Goal: Find contact information: Find contact information

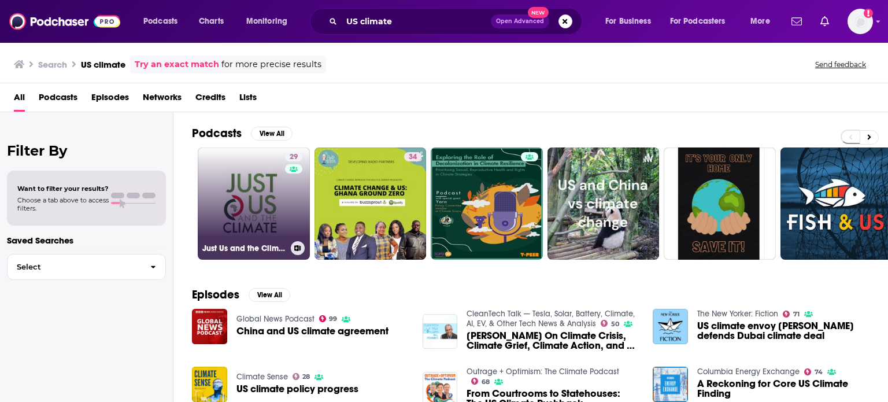
click at [253, 169] on link "29 Just Us and the Climate - Climate Justice Coalition" at bounding box center [254, 203] width 112 height 112
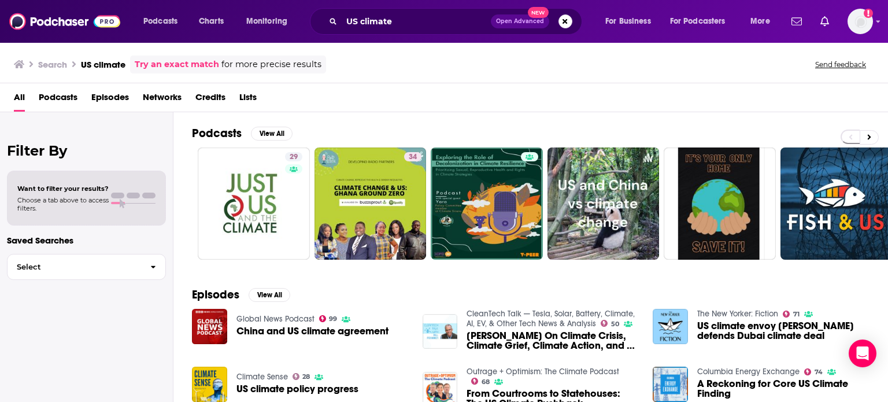
click at [466, 327] on div "CleanTech Talk — Tesla, Solar, Battery, Climate, AI, EV, & Other Tech News & An…" at bounding box center [531, 331] width 217 height 45
click at [446, 330] on img "Bill McKibben On Climate Crisis, Climate Grief, Climate Action, and US Climate …" at bounding box center [440, 331] width 35 height 35
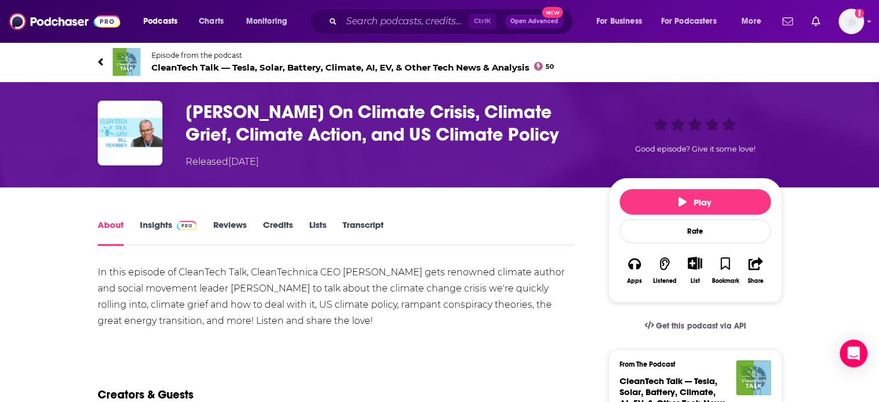
click at [130, 68] on img at bounding box center [127, 62] width 28 height 28
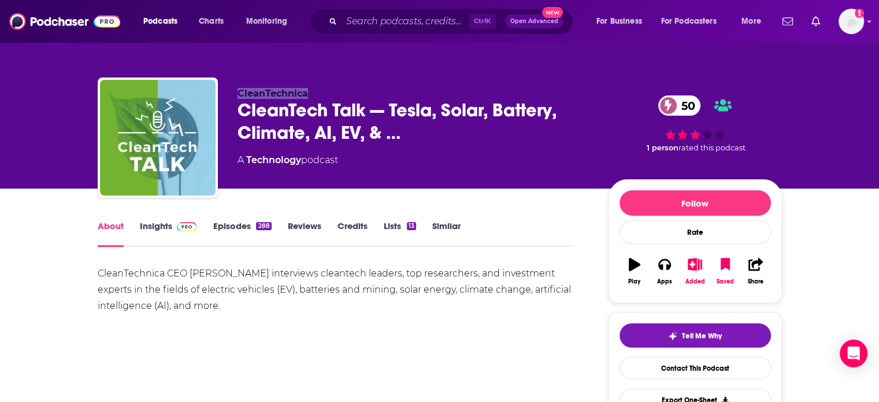
drag, startPoint x: 312, startPoint y: 97, endPoint x: 236, endPoint y: 96, distance: 76.3
click at [236, 96] on div "CleanTechnica CleanTech Talk — Tesla, Solar, Battery, Climate, AI, EV, & … 50 A…" at bounding box center [440, 139] width 685 height 125
copy span "CleanTechnica"
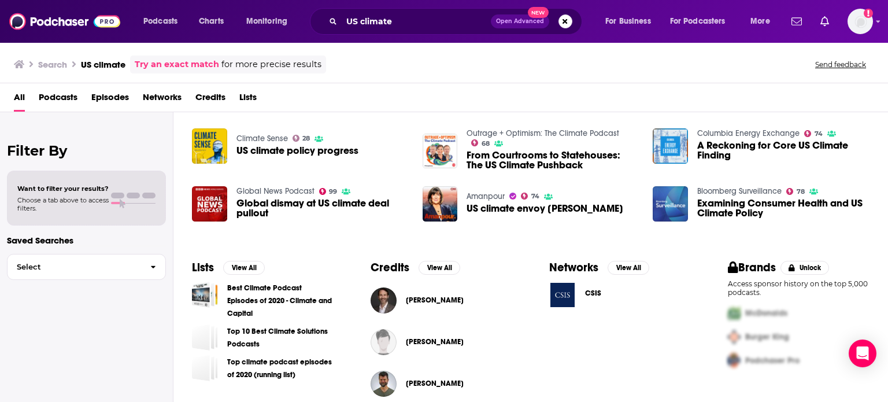
scroll to position [250, 0]
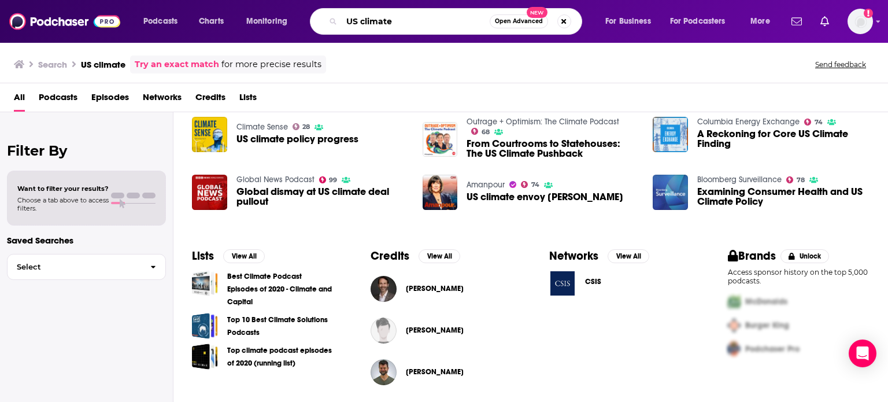
click at [427, 17] on input "US climate" at bounding box center [416, 21] width 148 height 19
drag, startPoint x: 424, startPoint y: 17, endPoint x: 288, endPoint y: 21, distance: 135.9
click at [288, 21] on div "Podcasts Charts Monitoring US climate Open Advanced New For Business For Podcas…" at bounding box center [458, 21] width 646 height 27
type input "socal entrepreneurship"
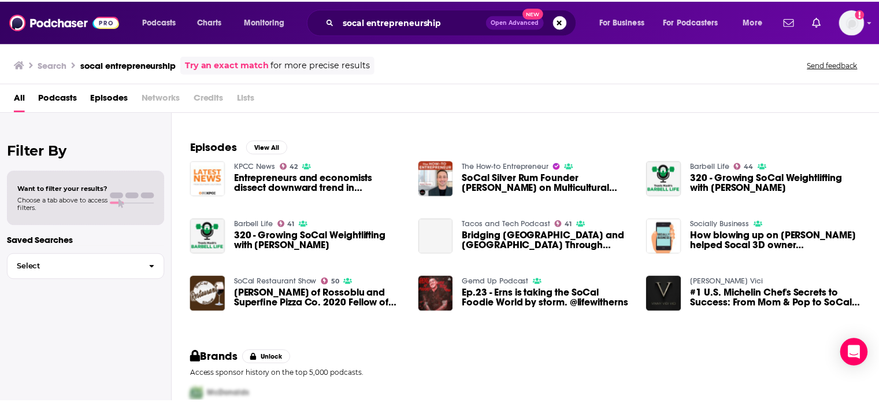
scroll to position [39, 0]
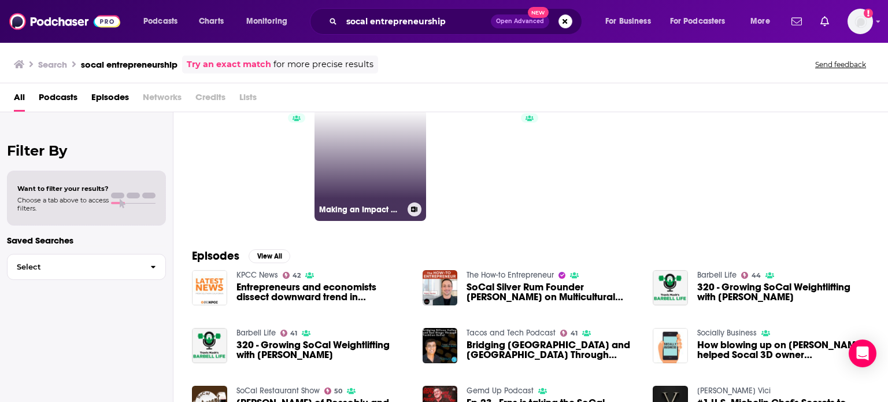
click at [364, 198] on link "Making an Impact with [PERSON_NAME]" at bounding box center [371, 165] width 112 height 112
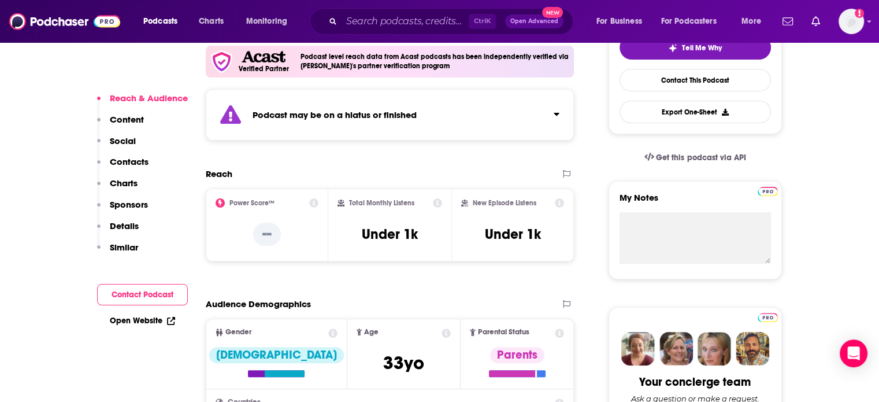
scroll to position [347, 0]
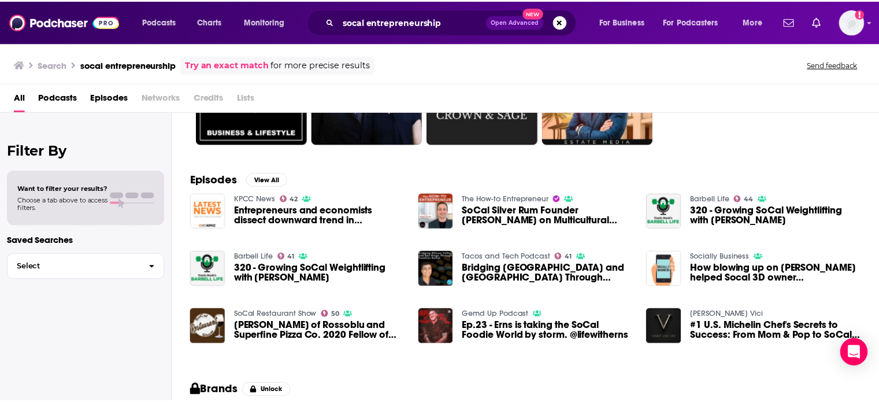
scroll to position [116, 0]
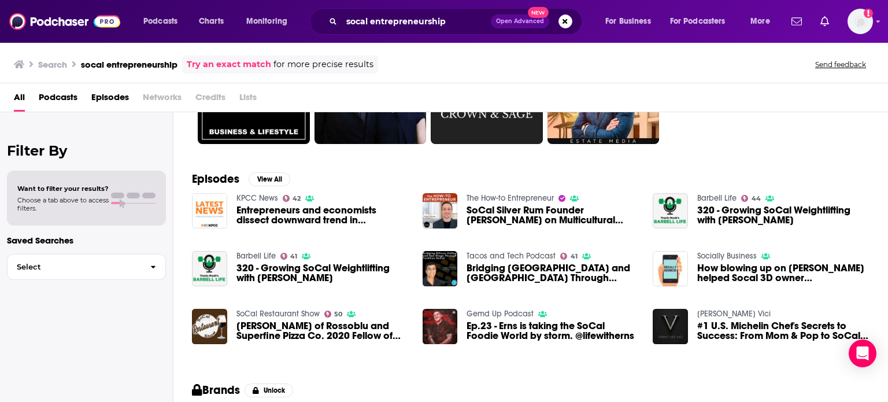
click at [69, 101] on span "Podcasts" at bounding box center [58, 100] width 39 height 24
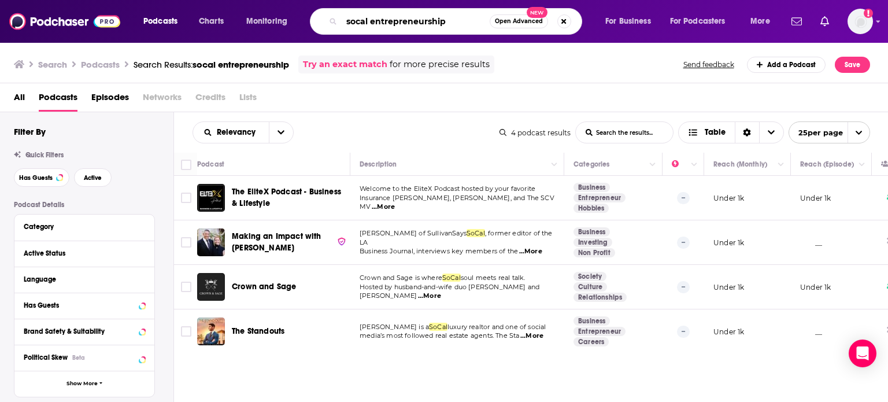
click at [458, 20] on input "socal entrepreneurship" at bounding box center [416, 21] width 148 height 19
drag, startPoint x: 458, startPoint y: 20, endPoint x: 154, endPoint y: 2, distance: 304.7
click at [154, 2] on div "Podcasts Charts Monitoring socal entrepreneurship Open Advanced New For Busines…" at bounding box center [444, 21] width 888 height 43
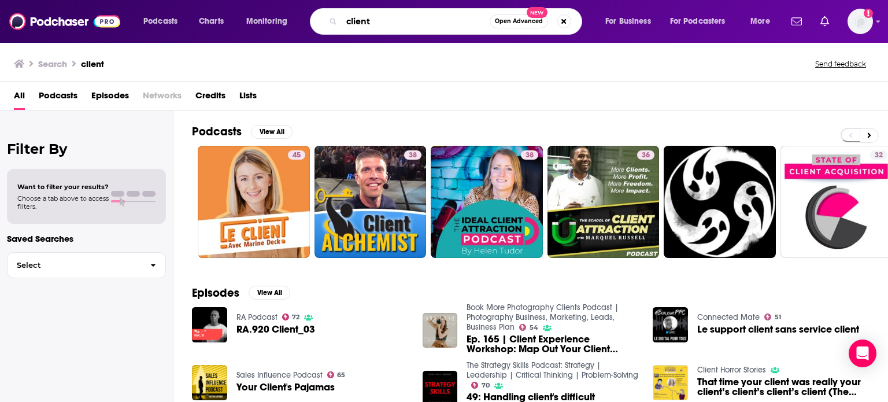
drag, startPoint x: 381, startPoint y: 23, endPoint x: 355, endPoint y: 20, distance: 26.1
click at [355, 20] on input "client" at bounding box center [416, 21] width 148 height 19
type input "climate"
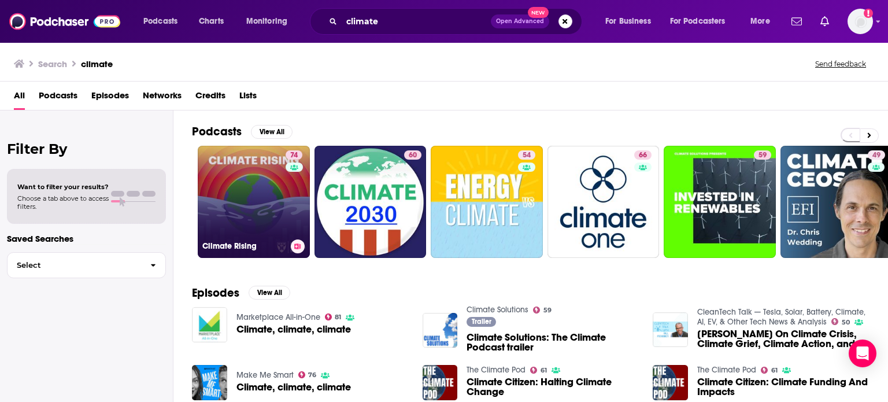
click at [243, 218] on link "74 Climate Rising" at bounding box center [254, 202] width 112 height 112
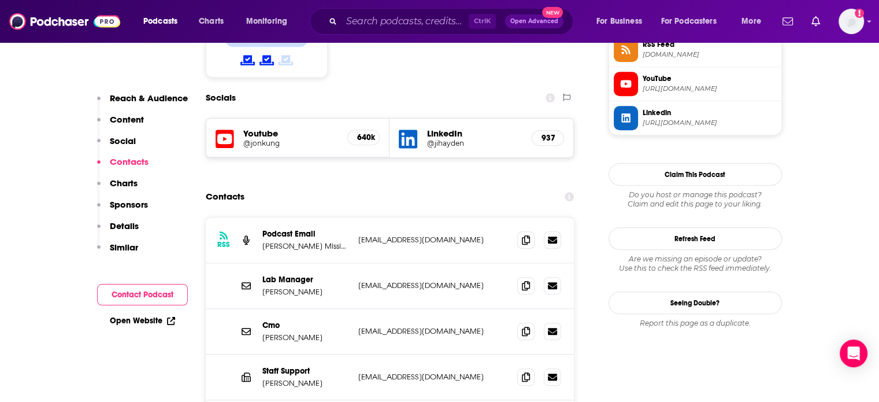
scroll to position [1041, 0]
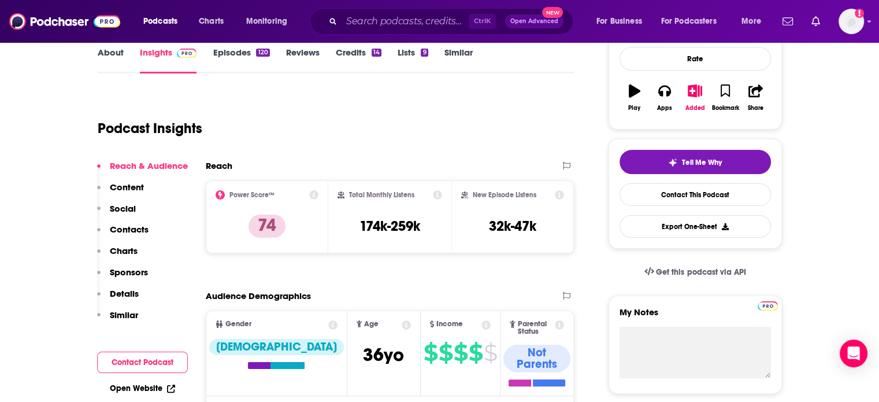
scroll to position [0, 0]
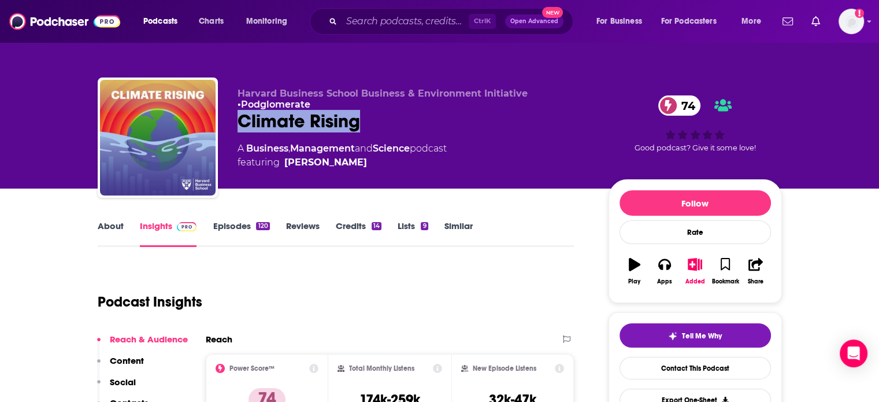
drag, startPoint x: 367, startPoint y: 123, endPoint x: 242, endPoint y: 119, distance: 125.5
click at [242, 119] on div "Climate Rising 74" at bounding box center [414, 121] width 353 height 23
copy h2 "Climate Rising"
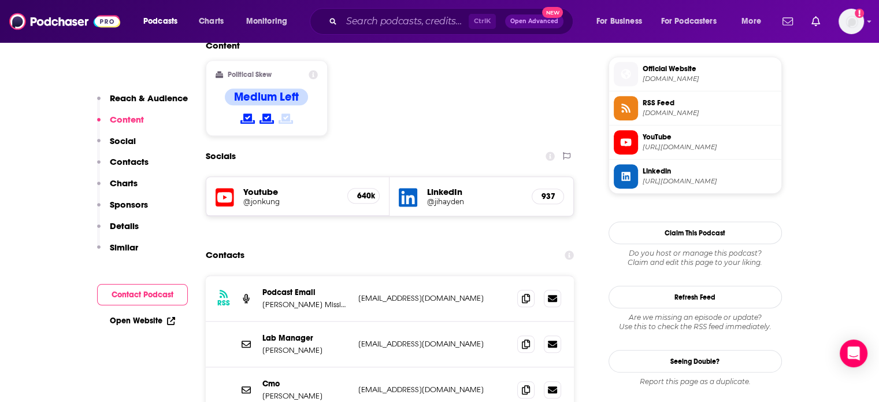
scroll to position [925, 0]
drag, startPoint x: 469, startPoint y: 227, endPoint x: 358, endPoint y: 231, distance: 111.1
click at [358, 293] on p "[EMAIL_ADDRESS][DOMAIN_NAME]" at bounding box center [433, 298] width 150 height 10
copy p "[EMAIL_ADDRESS][DOMAIN_NAME]"
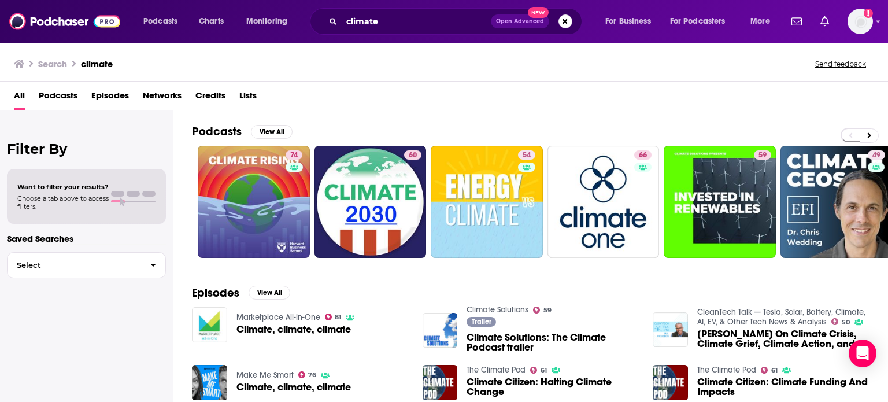
click at [457, 332] on div "Climate Solutions 59 Trailer Climate Solutions: The Climate Podcast trailer" at bounding box center [531, 330] width 217 height 46
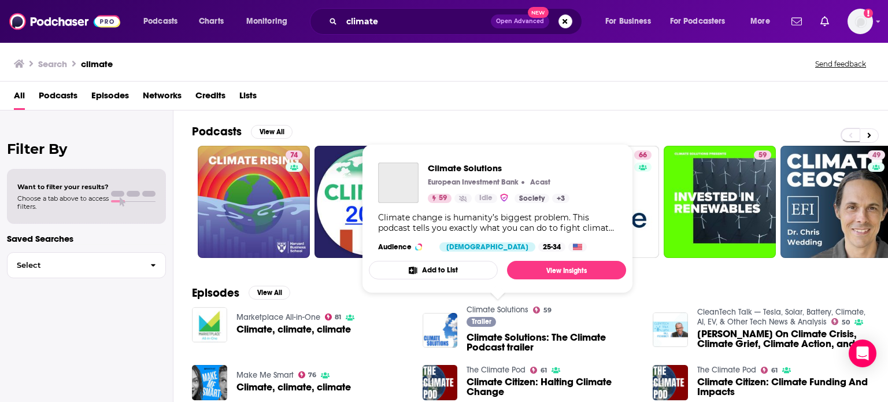
click at [495, 307] on link "Climate Solutions" at bounding box center [498, 310] width 62 height 10
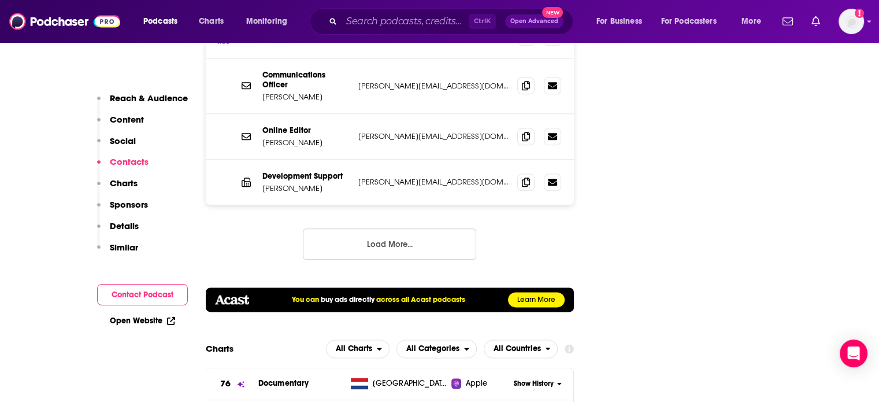
scroll to position [1388, 0]
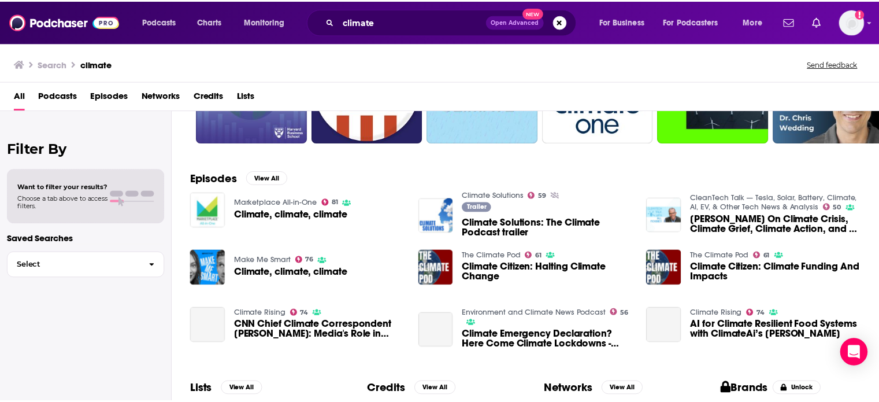
scroll to position [116, 0]
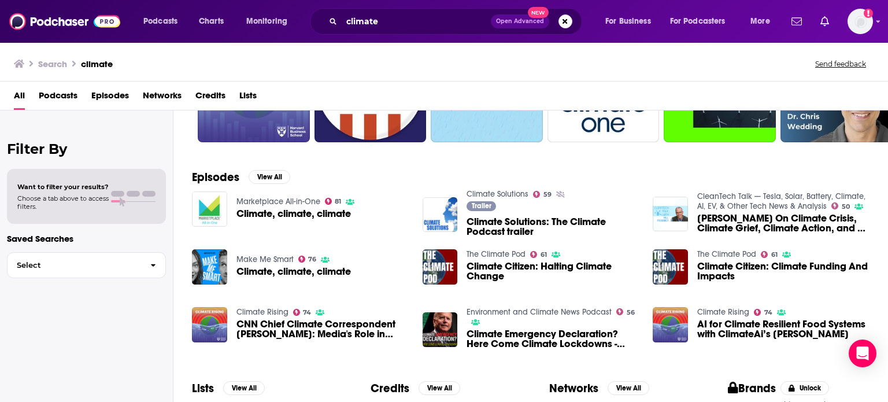
click at [490, 272] on span "Climate Citizen: Halting Climate Change" at bounding box center [553, 271] width 172 height 20
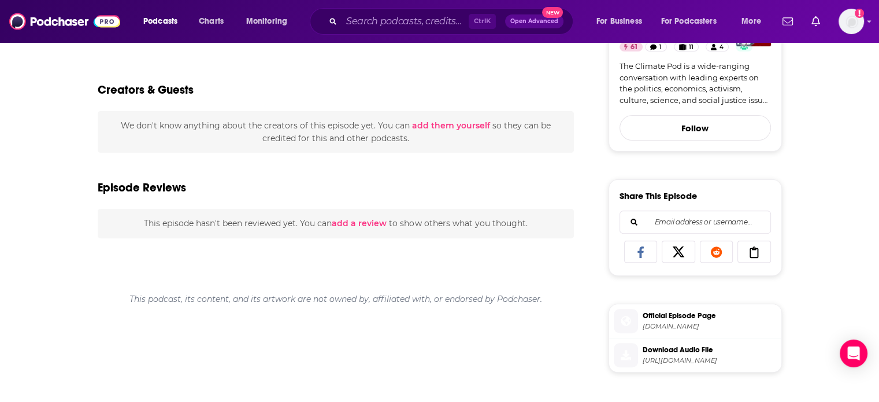
scroll to position [347, 0]
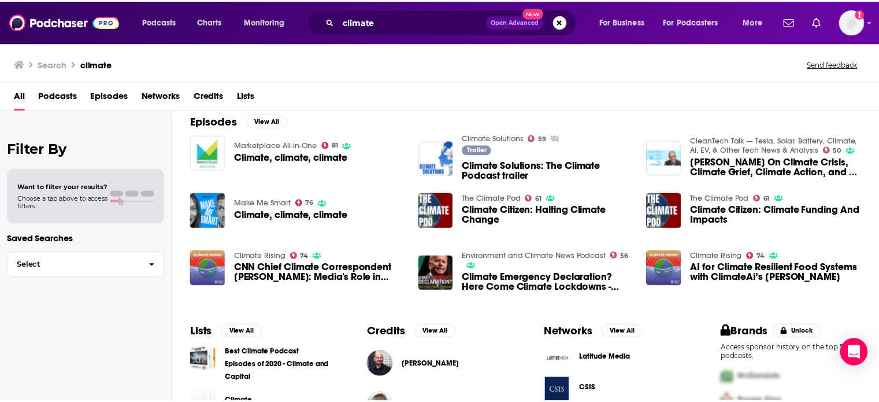
scroll to position [173, 0]
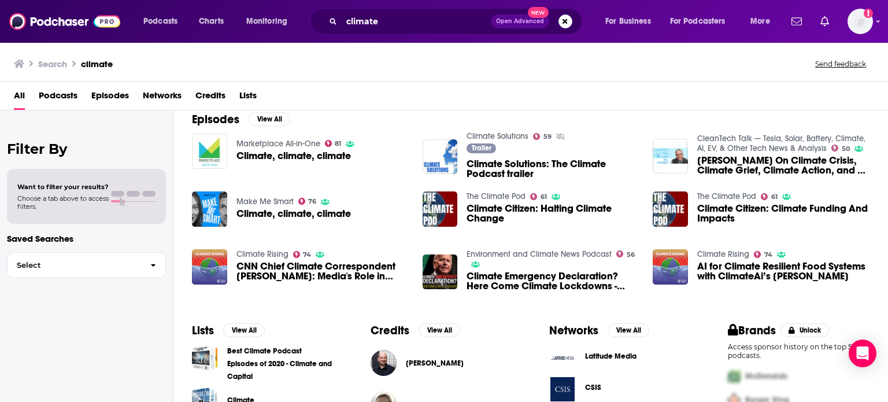
click at [229, 216] on div "Make Me Smart 76 Climate, climate, climate" at bounding box center [300, 209] width 217 height 36
click at [258, 217] on span "Climate, climate, climate" at bounding box center [293, 214] width 114 height 10
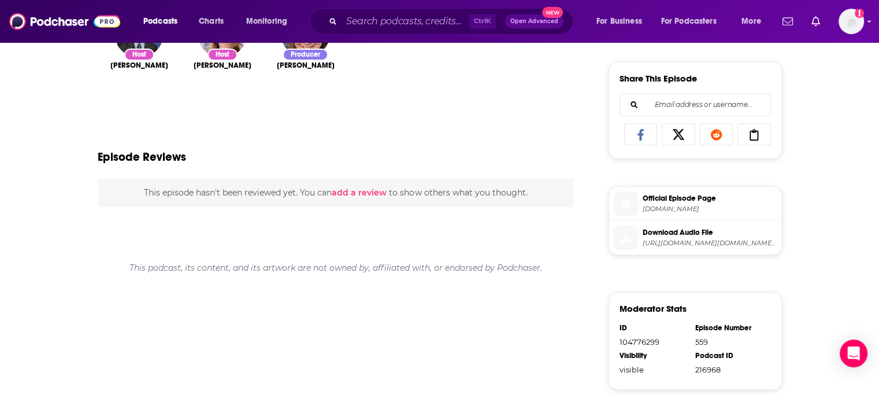
scroll to position [289, 0]
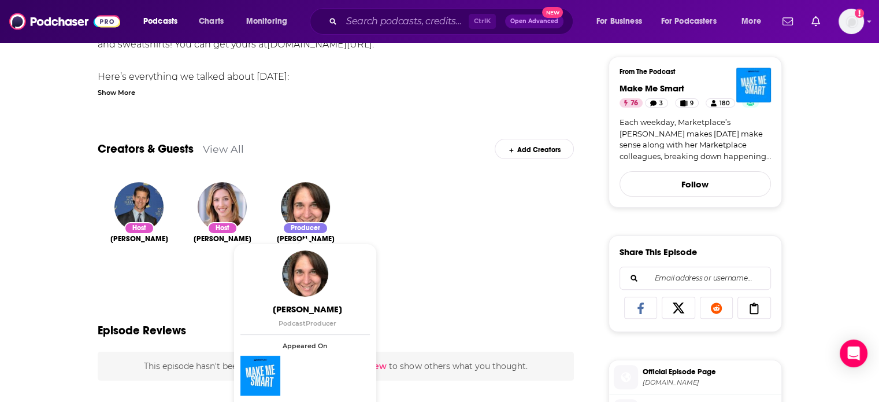
click at [313, 224] on div "Producer" at bounding box center [306, 228] width 46 height 12
click at [305, 204] on img "Jennie Josephson" at bounding box center [305, 206] width 49 height 49
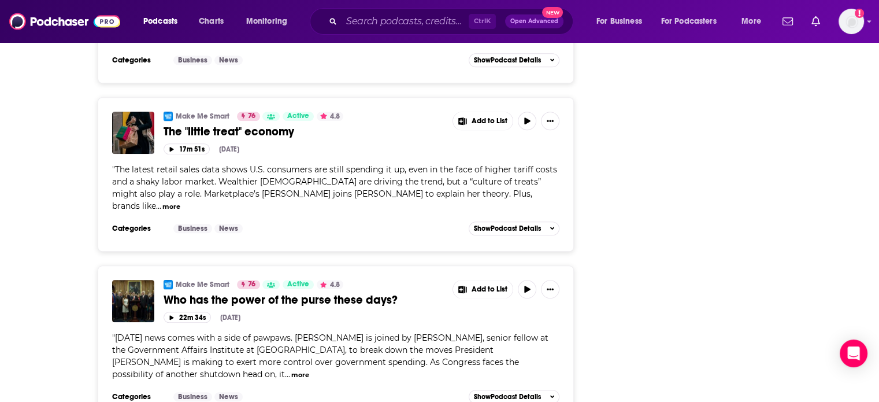
scroll to position [890, 0]
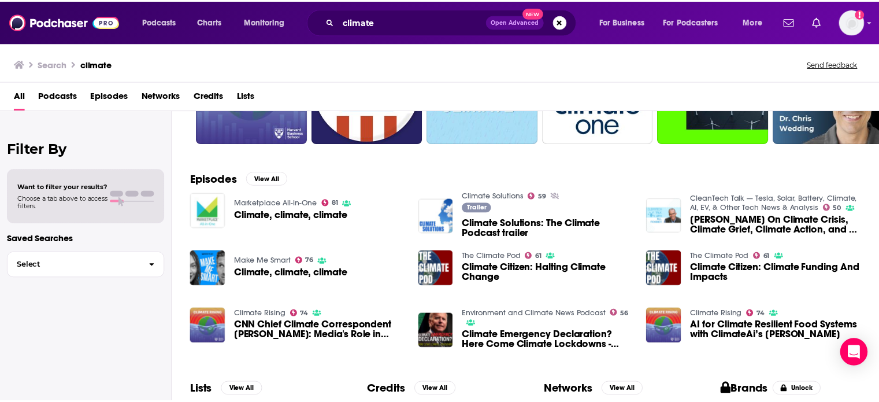
scroll to position [116, 0]
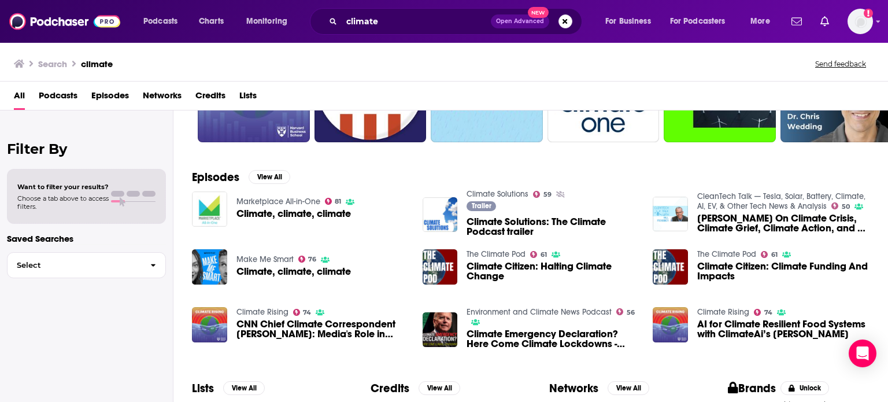
click at [574, 337] on span "Climate Emergency Declaration? Here Come Climate Lockdowns - Climate Change Rou…" at bounding box center [553, 339] width 172 height 20
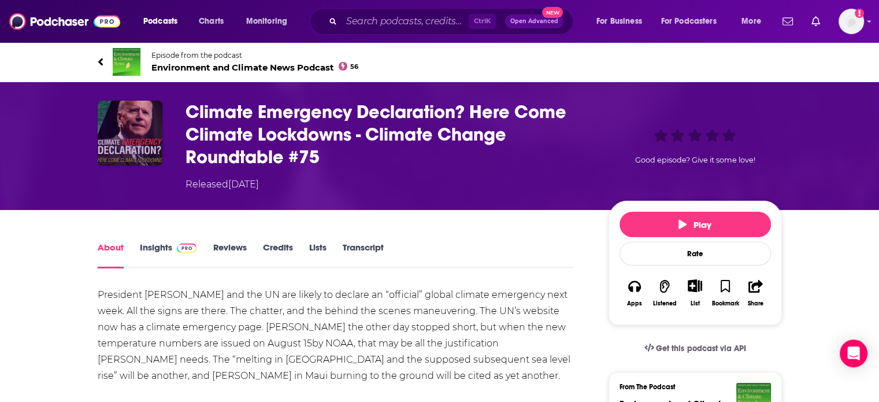
click at [134, 146] on img "Climate Emergency Declaration? Here Come Climate Lockdowns - Climate Change Rou…" at bounding box center [130, 133] width 65 height 65
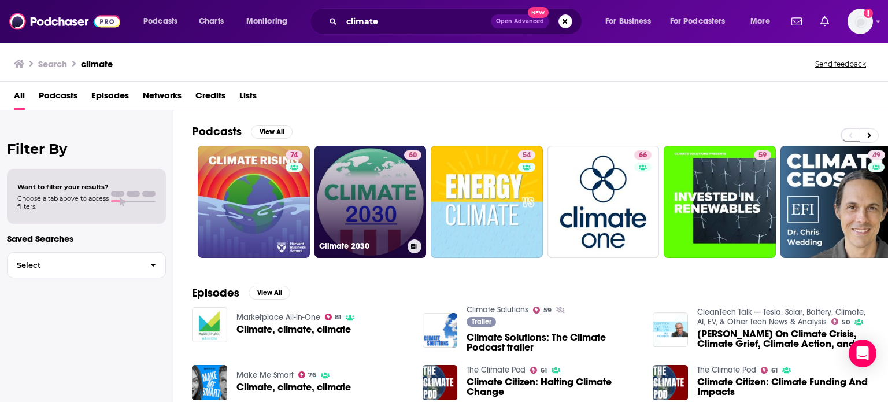
click at [368, 177] on link "60 Climate 2030" at bounding box center [371, 202] width 112 height 112
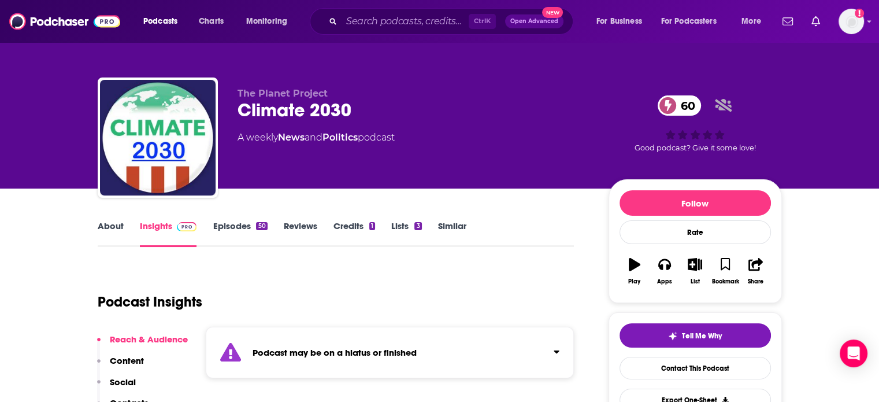
scroll to position [231, 0]
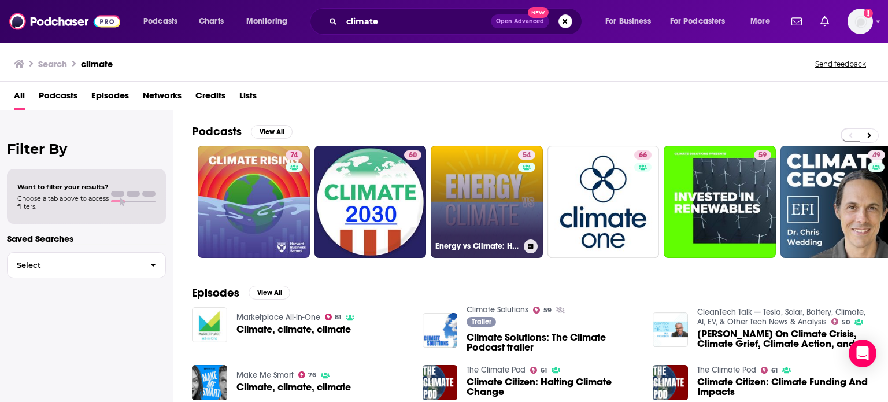
click at [486, 206] on link "54 Energy vs Climate: How climate is changing our energy systems" at bounding box center [487, 202] width 112 height 112
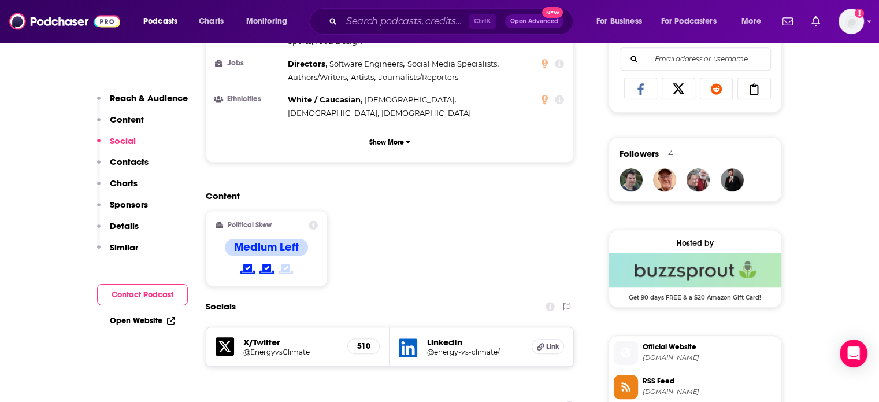
scroll to position [925, 0]
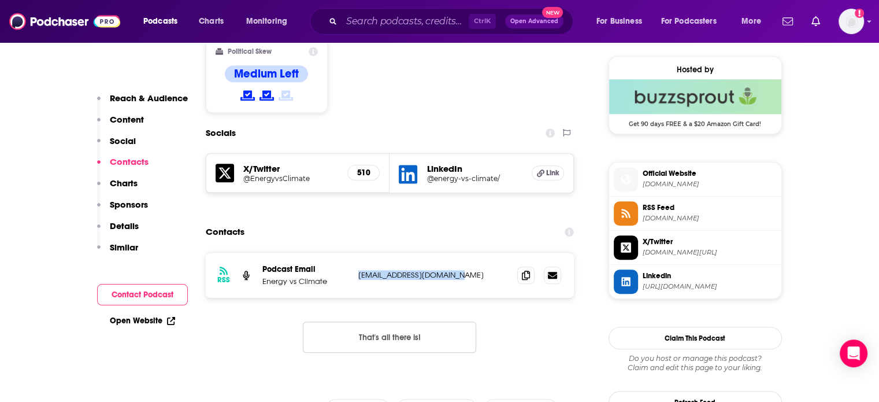
drag, startPoint x: 445, startPoint y: 244, endPoint x: 406, endPoint y: 239, distance: 39.1
click at [357, 253] on div "RSS Podcast Email Energy vs Climate [EMAIL_ADDRESS][DOMAIN_NAME] [EMAIL_ADDRESS…" at bounding box center [390, 275] width 369 height 45
copy p "[EMAIL_ADDRESS][DOMAIN_NAME]"
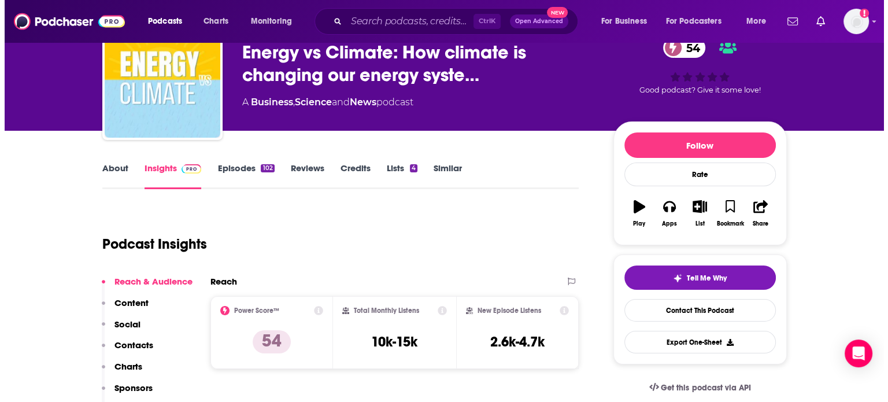
scroll to position [0, 0]
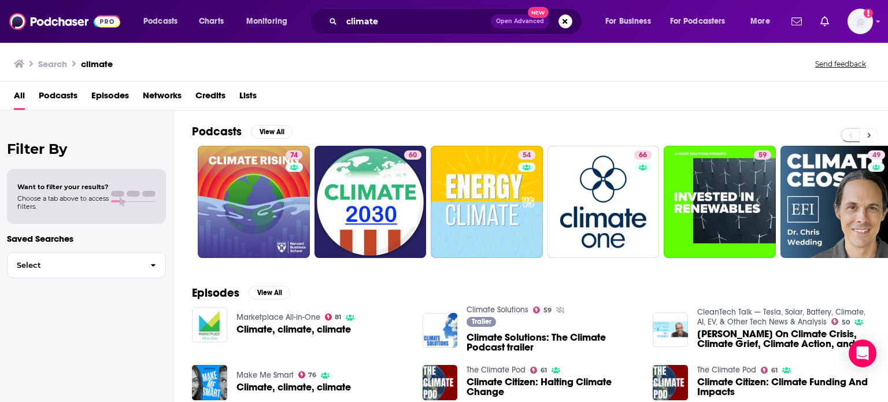
click at [864, 140] on button at bounding box center [869, 135] width 19 height 14
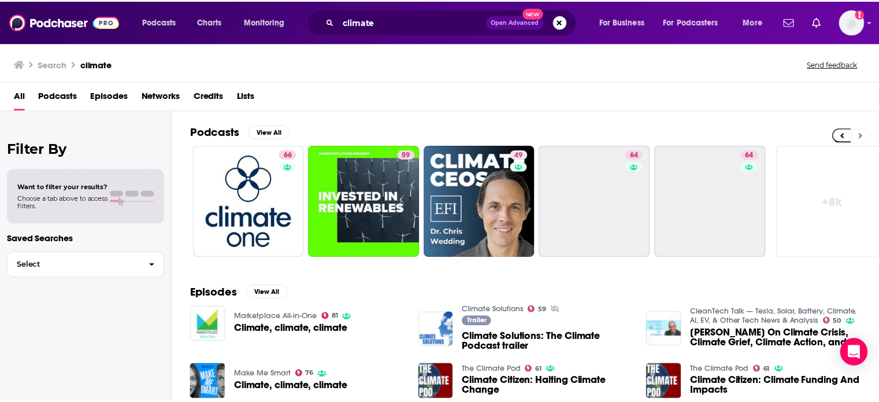
scroll to position [0, 365]
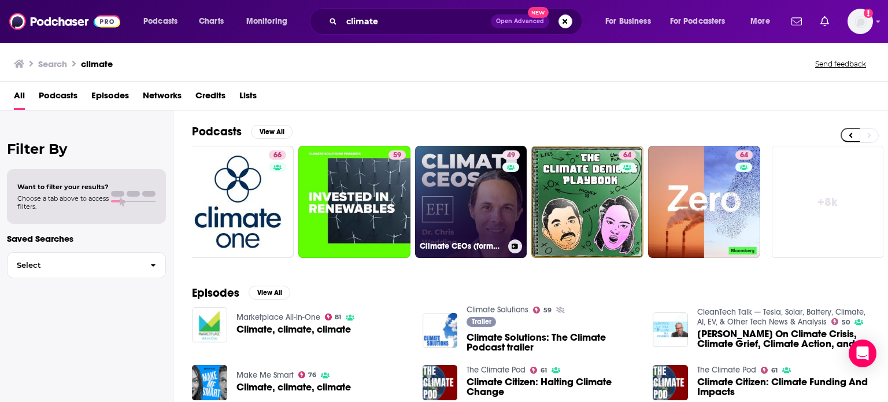
click at [435, 197] on link "49 Climate CEOs (formerly Entrepreneurs for Impact): Scaling Climate Tech Start…" at bounding box center [471, 202] width 112 height 112
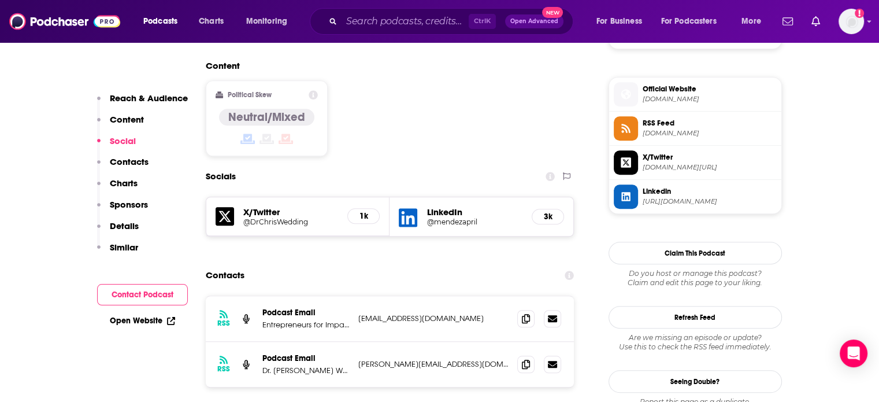
scroll to position [925, 0]
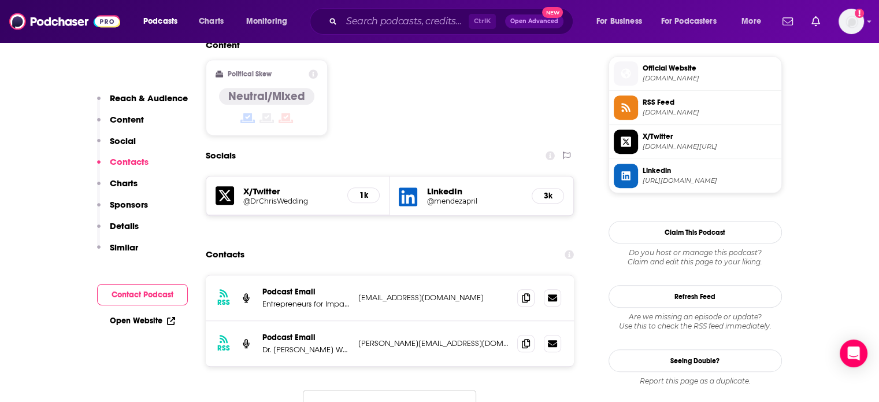
drag, startPoint x: 493, startPoint y: 243, endPoint x: 350, endPoint y: 245, distance: 143.4
click at [0, 0] on div "Podcast Email Entrepreneurs for Impact Podcast Email [EMAIL_ADDRESS][DOMAIN_NAM…" at bounding box center [0, 0] width 0 height 0
copy div "act Podcast Email [EMAIL_ADDRESS][DOMAIN_NAME]"
click at [357, 275] on div "RSS Podcast Email Entrepreneurs for Impact Podcast Email [EMAIL_ADDRESS][DOMAIN…" at bounding box center [390, 298] width 369 height 46
drag, startPoint x: 488, startPoint y: 245, endPoint x: 358, endPoint y: 243, distance: 129.5
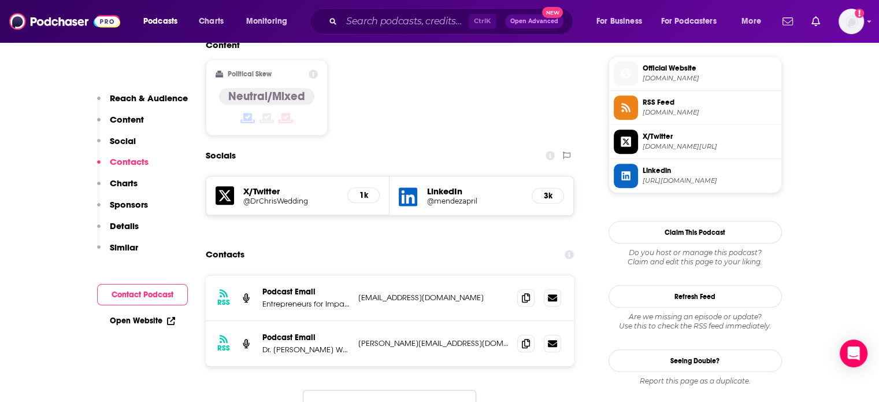
click at [358, 293] on p "[EMAIL_ADDRESS][DOMAIN_NAME]" at bounding box center [433, 298] width 150 height 10
copy p "[EMAIL_ADDRESS][DOMAIN_NAME]"
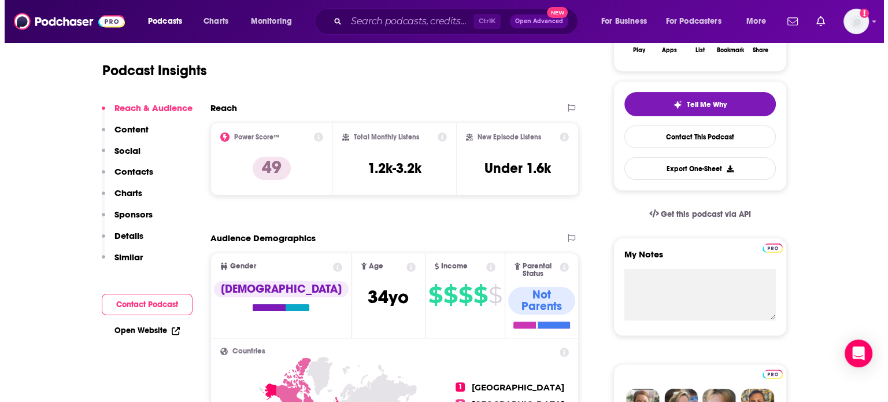
scroll to position [0, 0]
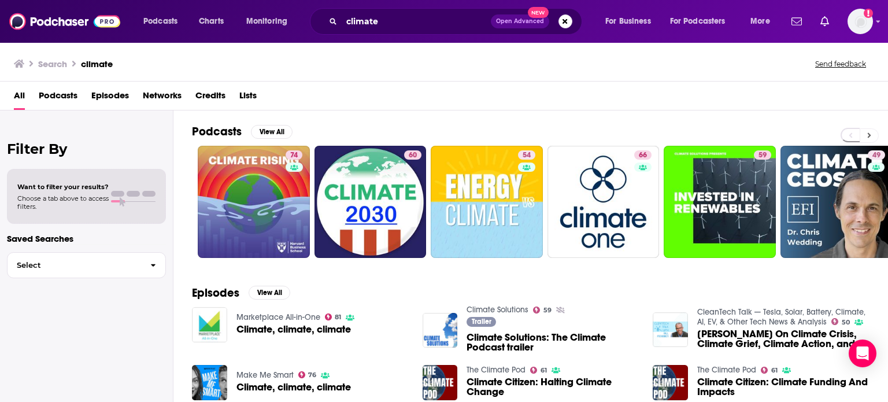
click at [872, 136] on button at bounding box center [869, 135] width 19 height 14
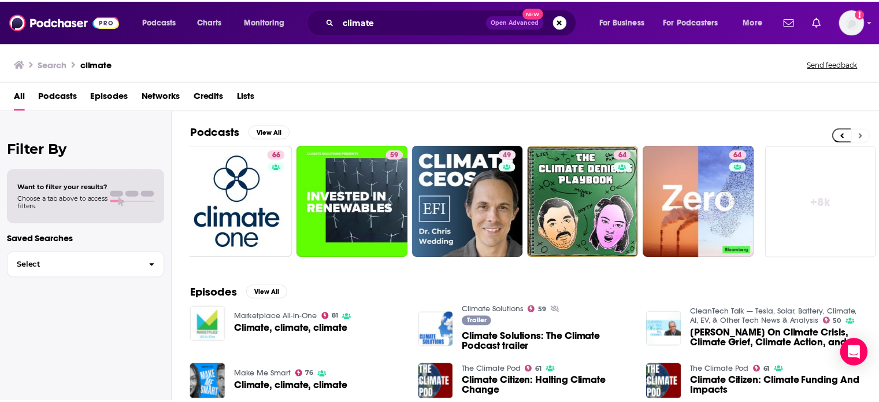
scroll to position [0, 365]
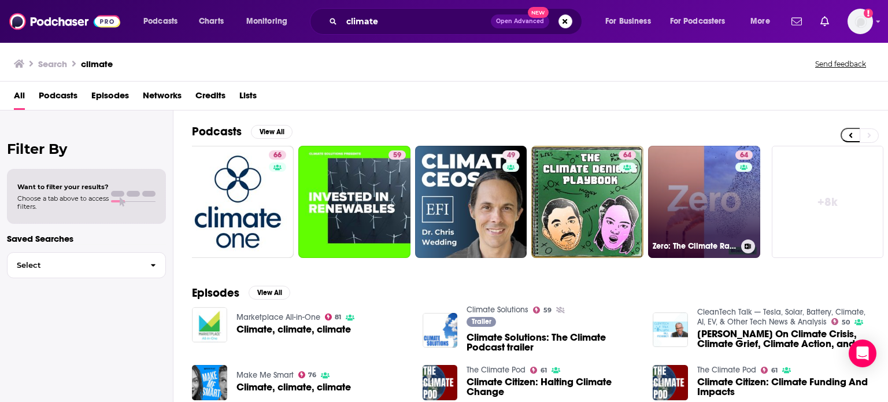
click at [699, 219] on link "64 Zero: The Climate Race" at bounding box center [704, 202] width 112 height 112
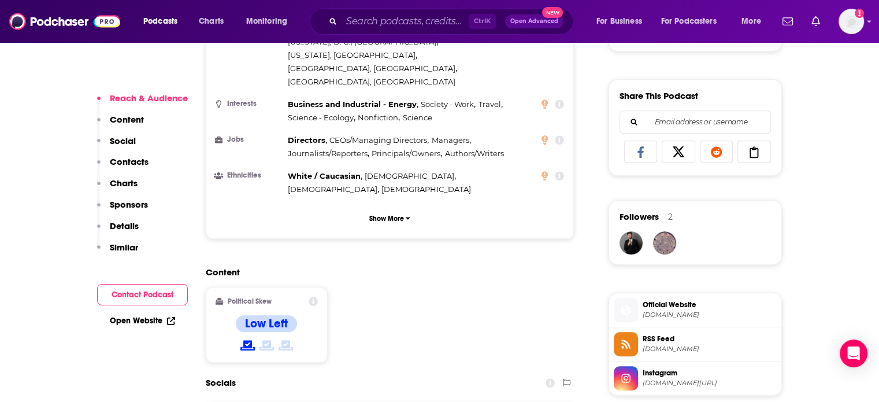
scroll to position [809, 0]
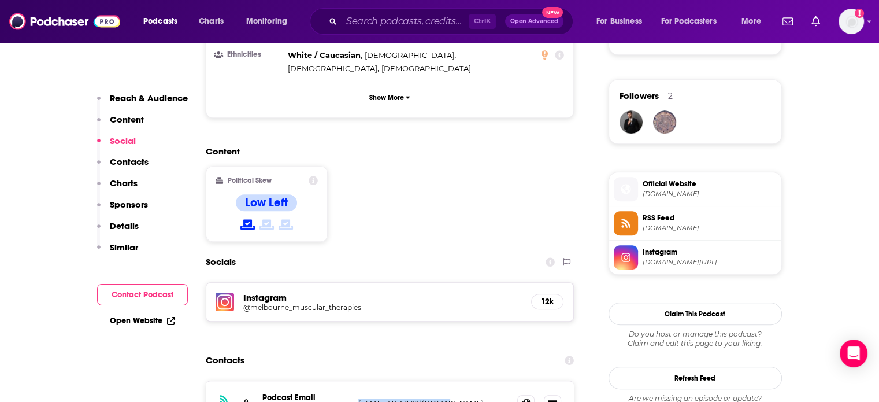
drag, startPoint x: 447, startPoint y: 346, endPoint x: 357, endPoint y: 345, distance: 90.8
click at [357, 381] on div "RSS Podcast Email Podcast Email [EMAIL_ADDRESS][DOMAIN_NAME] [EMAIL_ADDRESS][DO…" at bounding box center [390, 404] width 369 height 46
copy p "[EMAIL_ADDRESS][DOMAIN_NAME]"
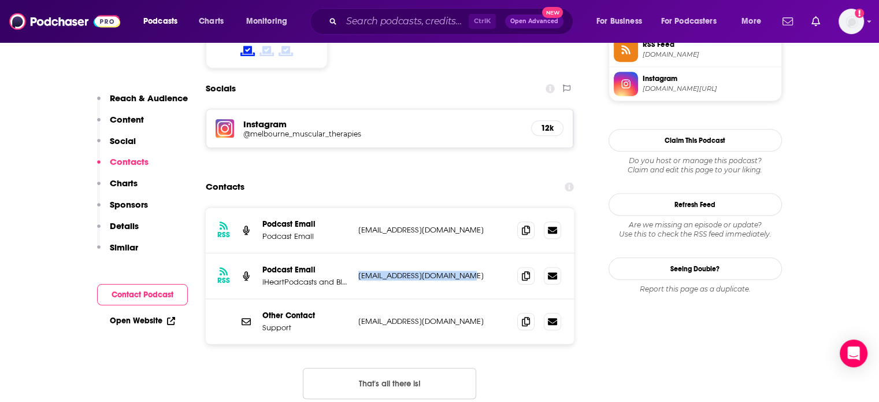
drag, startPoint x: 470, startPoint y: 220, endPoint x: 354, endPoint y: 212, distance: 116.5
click at [354, 253] on div "RSS Podcast Email iHeartPodcasts and Bloomberg [EMAIL_ADDRESS][DOMAIN_NAME] [EM…" at bounding box center [390, 276] width 369 height 46
copy p "[EMAIL_ADDRESS][DOMAIN_NAME]"
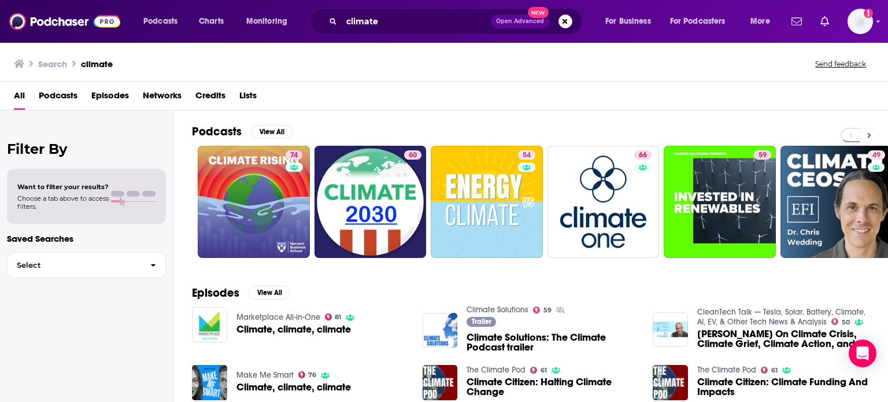
click at [870, 136] on icon at bounding box center [869, 135] width 4 height 8
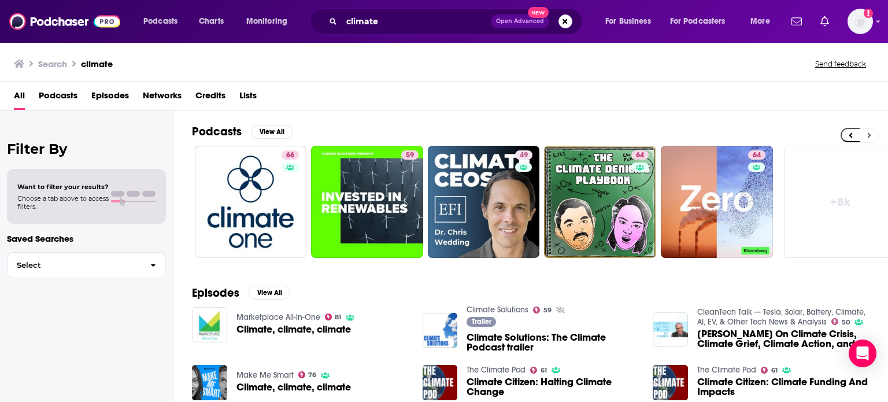
scroll to position [0, 365]
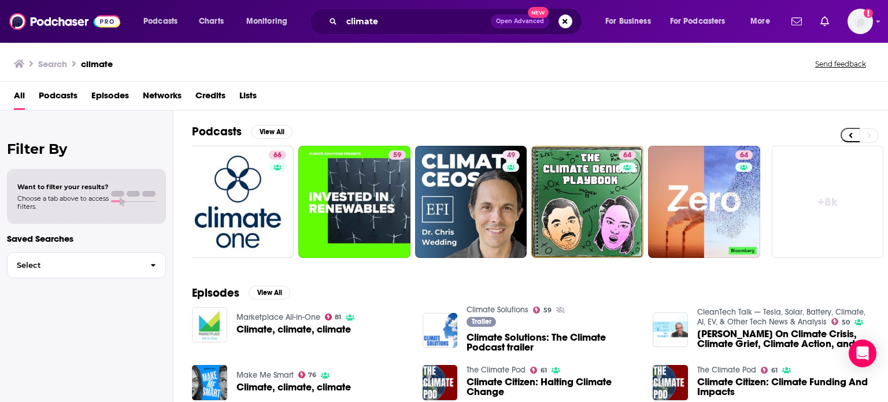
click at [833, 197] on link "+ 8k" at bounding box center [828, 202] width 112 height 112
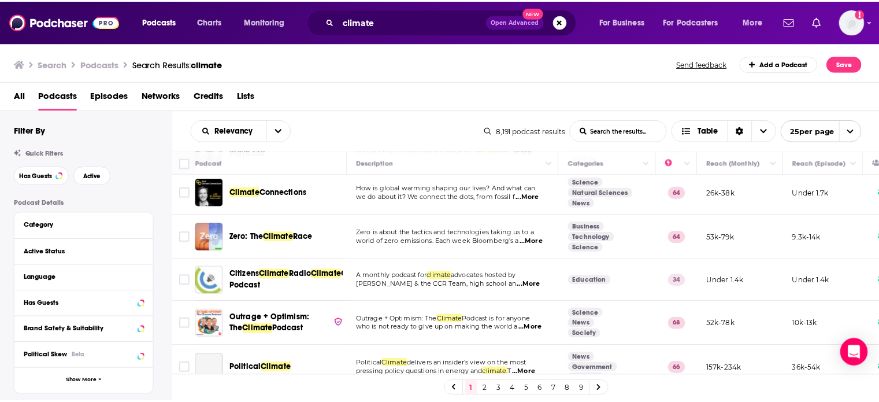
scroll to position [347, 0]
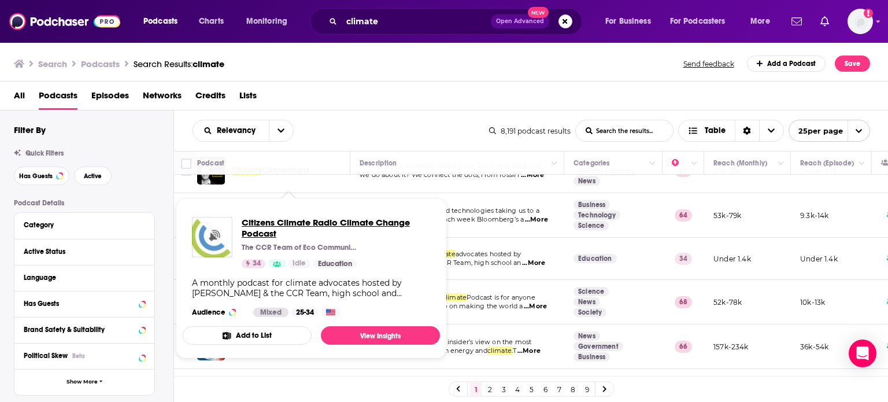
click at [258, 229] on span "Citizens Climate Radio Climate Change Podcast" at bounding box center [336, 228] width 189 height 22
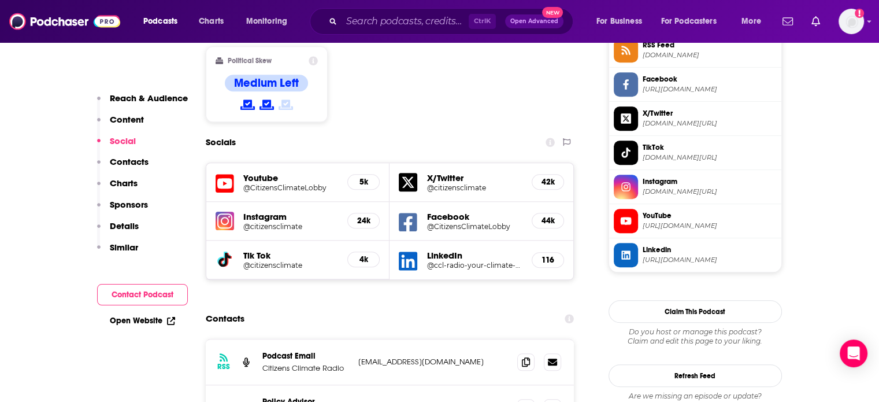
scroll to position [983, 0]
drag, startPoint x: 450, startPoint y: 312, endPoint x: 342, endPoint y: 312, distance: 108.1
click at [0, 0] on div "Podcast Email Citizens Climate Radio [EMAIL_ADDRESS][DOMAIN_NAME] [EMAIL_ADDRES…" at bounding box center [0, 0] width 0 height 0
copy div "[EMAIL_ADDRESS][DOMAIN_NAME]"
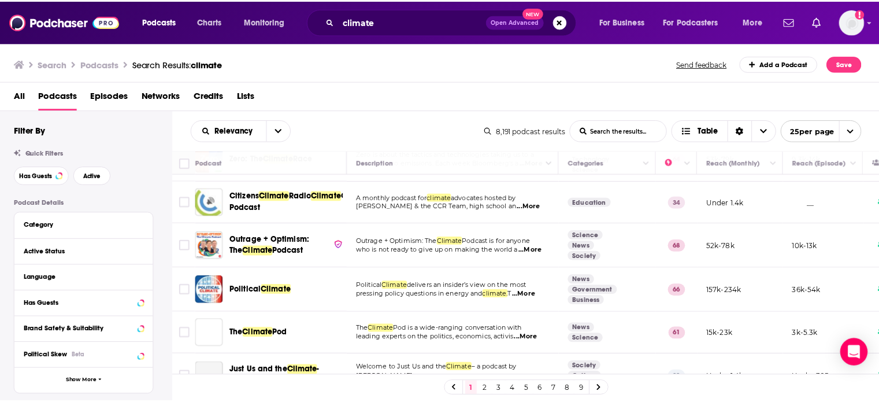
scroll to position [405, 0]
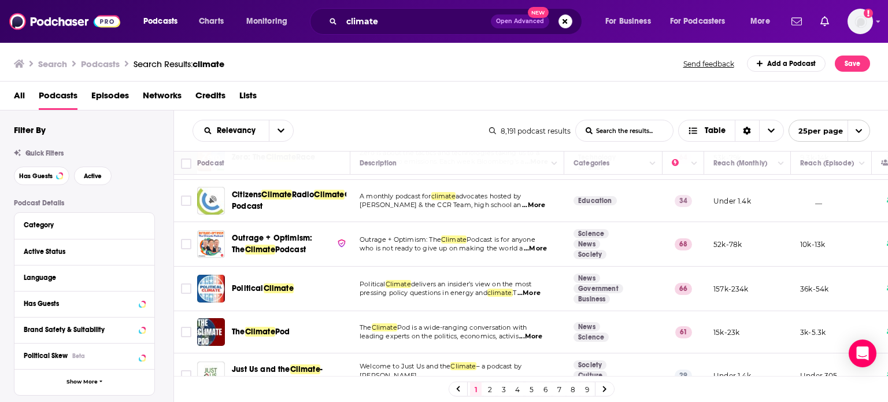
click at [252, 242] on div "Podcasts Charts Monitoring climate Open Advanced New For Business For Podcaster…" at bounding box center [444, 201] width 888 height 402
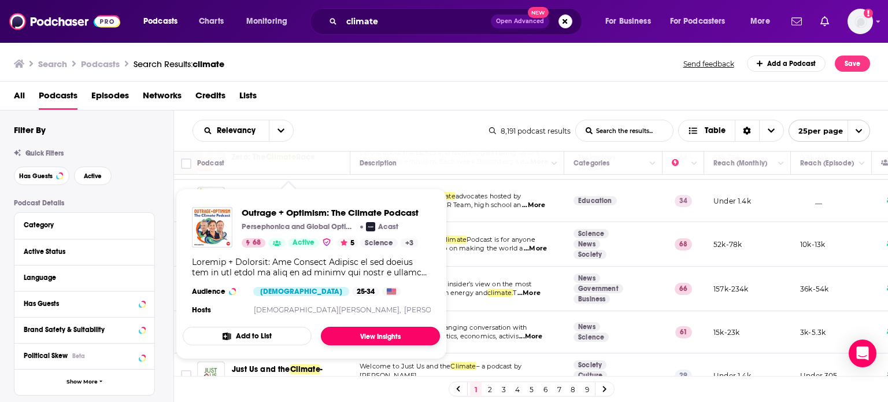
click at [376, 332] on link "View Insights" at bounding box center [380, 336] width 119 height 19
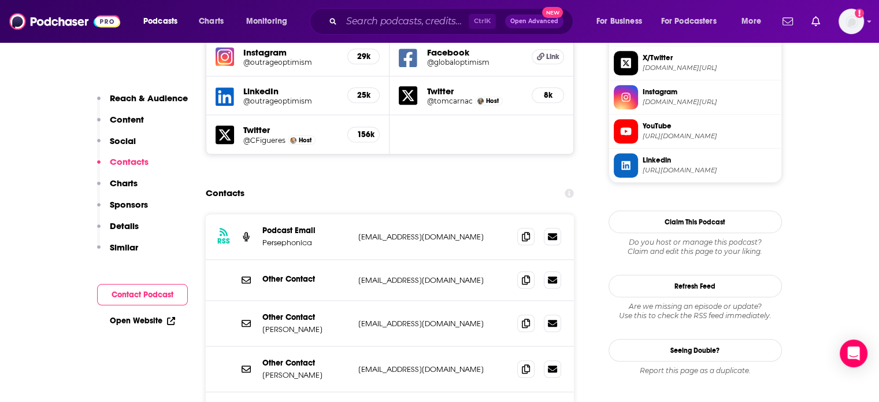
scroll to position [1156, 0]
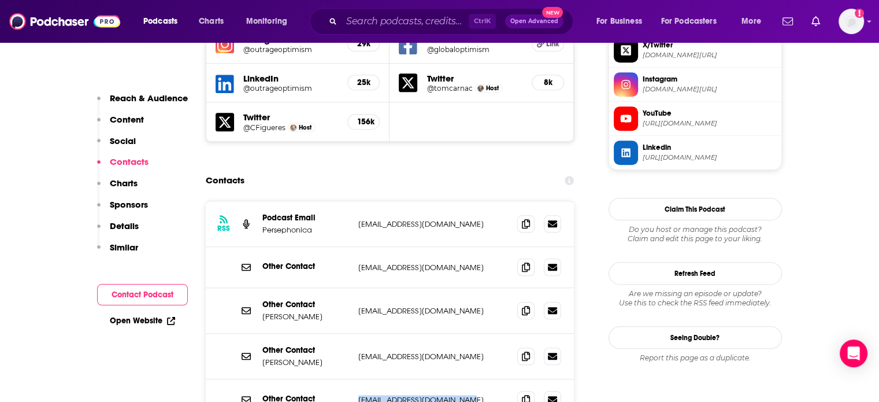
drag, startPoint x: 474, startPoint y: 356, endPoint x: 346, endPoint y: 357, distance: 127.8
click at [0, 0] on div "Other Contact [EMAIL_ADDRESS][DOMAIN_NAME] [EMAIL_ADDRESS][DOMAIN_NAME]" at bounding box center [0, 0] width 0 height 0
copy div "[EMAIL_ADDRESS][DOMAIN_NAME]"
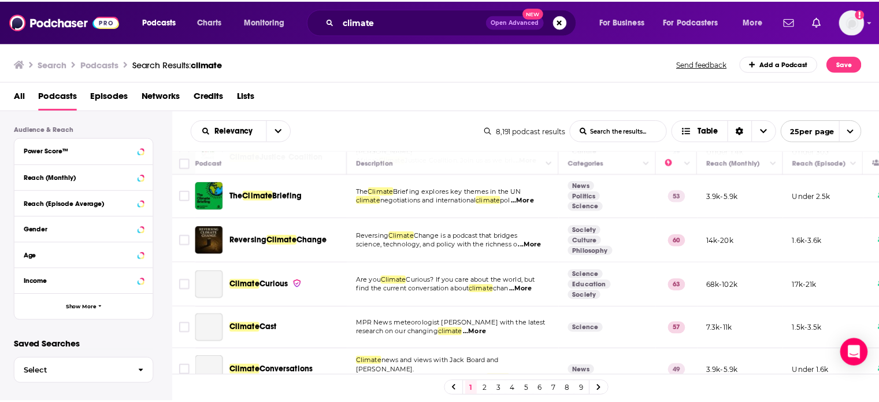
scroll to position [636, 0]
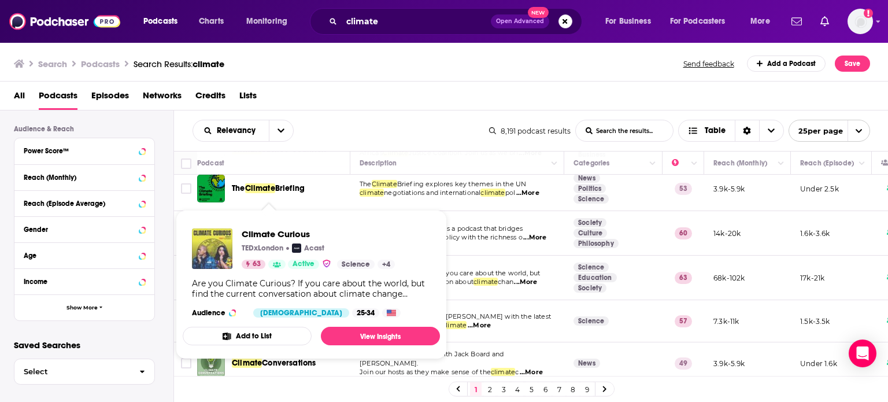
click at [220, 255] on img "Climate Curious" at bounding box center [212, 248] width 40 height 40
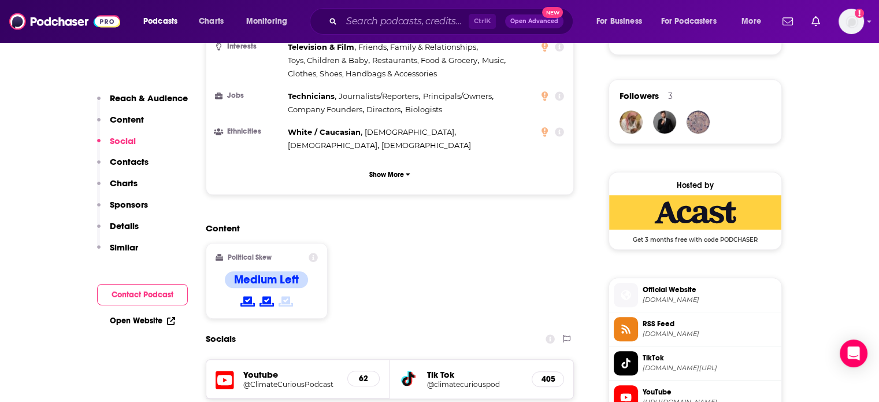
scroll to position [1041, 0]
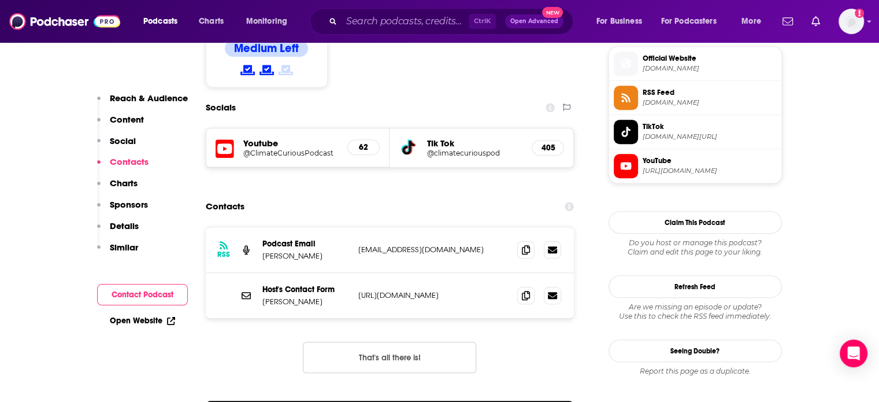
drag, startPoint x: 495, startPoint y: 221, endPoint x: 360, endPoint y: 224, distance: 135.3
click at [360, 290] on p "[URL][DOMAIN_NAME]" at bounding box center [433, 295] width 150 height 10
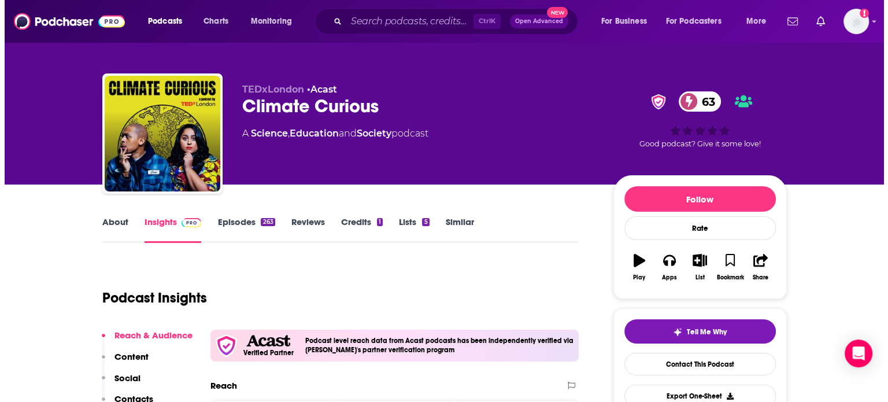
scroll to position [0, 0]
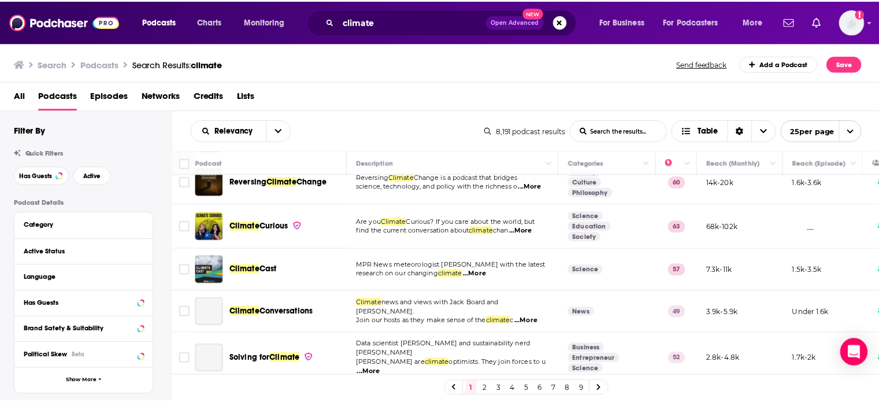
scroll to position [694, 0]
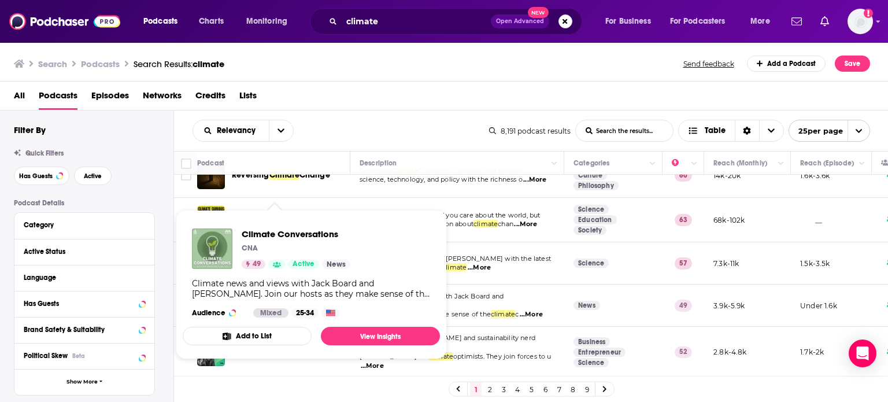
click at [275, 304] on div "Climate Conversations CNA 49 Active News Climate news and views with [PERSON_NA…" at bounding box center [311, 273] width 257 height 108
click at [380, 324] on div "Climate Conversations CNA 49 Active News Climate news and views with [PERSON_NA…" at bounding box center [311, 273] width 257 height 108
click at [369, 337] on link "View Insights" at bounding box center [380, 336] width 119 height 19
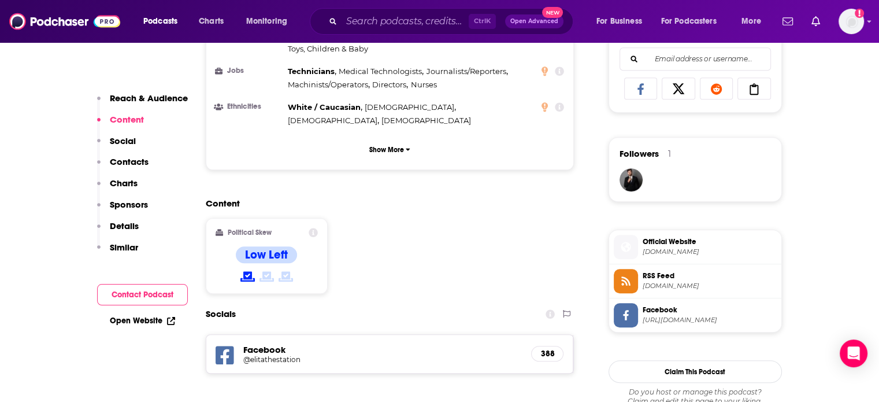
scroll to position [983, 0]
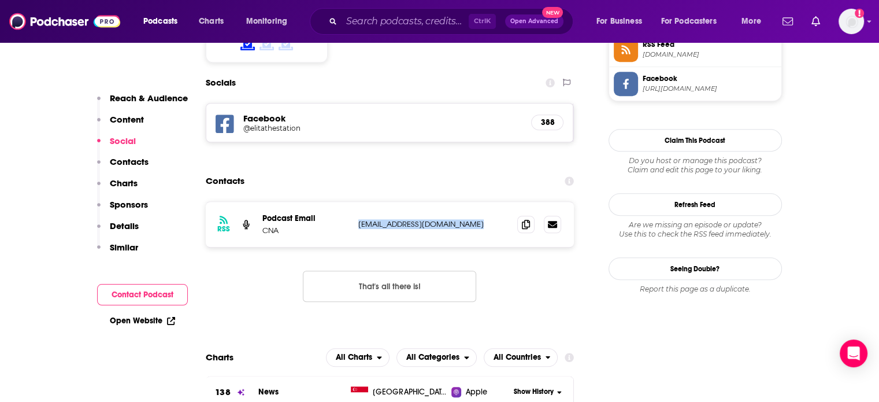
drag, startPoint x: 481, startPoint y: 184, endPoint x: 345, endPoint y: 187, distance: 136.5
click at [0, 0] on div "Podcast Email CNA [EMAIL_ADDRESS][DOMAIN_NAME] [EMAIL_ADDRESS][DOMAIN_NAME]" at bounding box center [0, 0] width 0 height 0
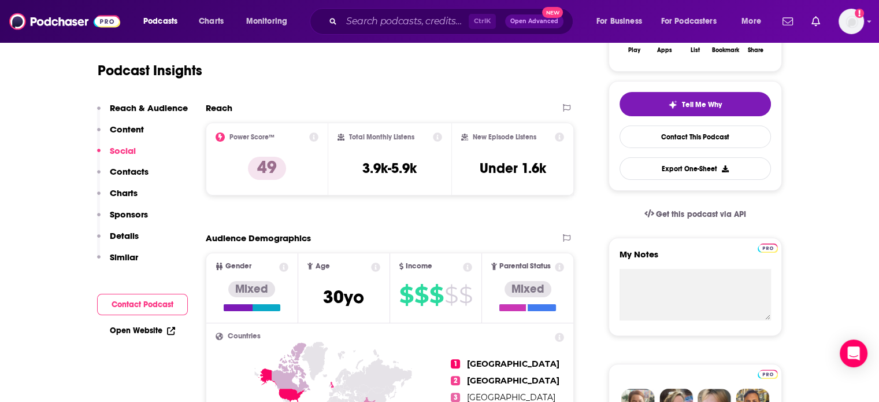
scroll to position [58, 0]
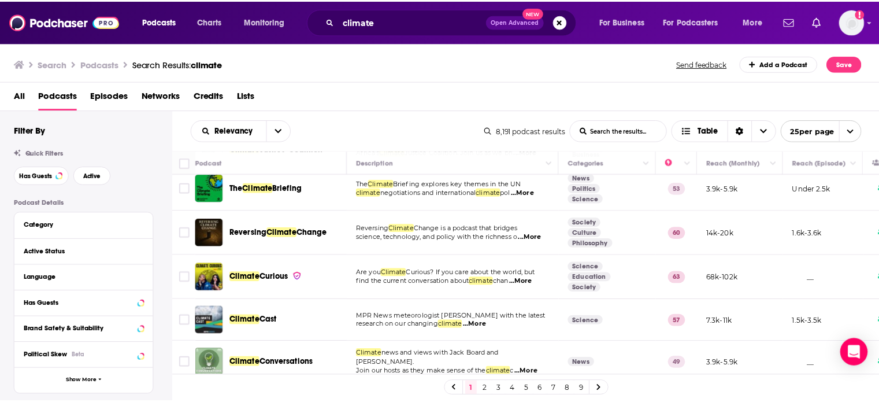
scroll to position [752, 0]
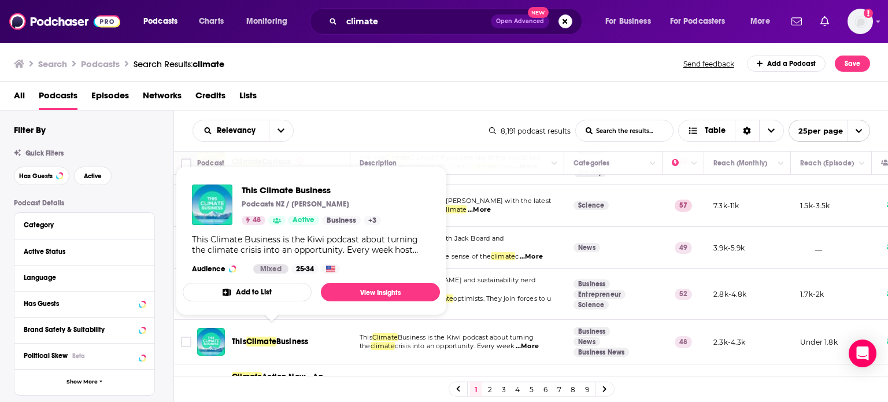
click at [291, 336] on span "Business" at bounding box center [292, 341] width 32 height 10
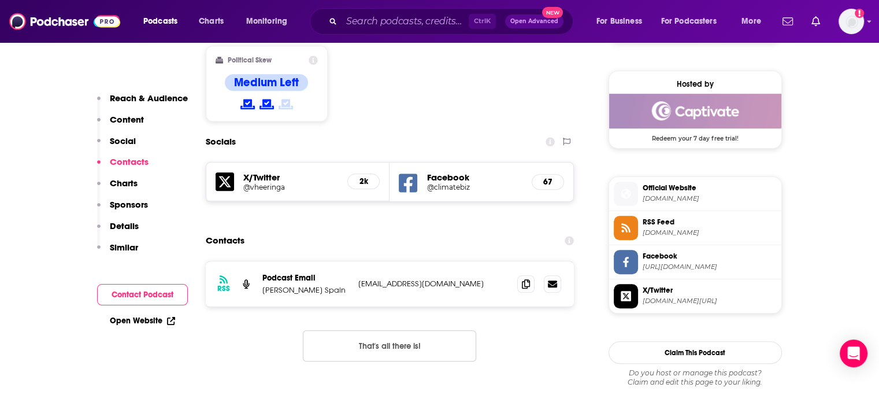
scroll to position [925, 0]
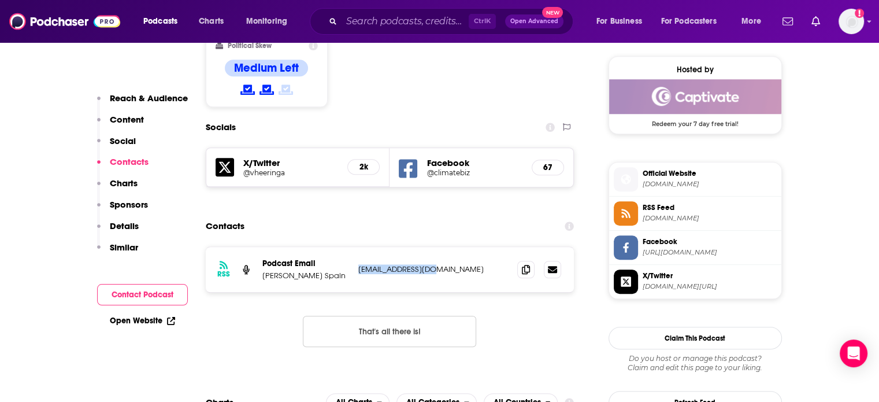
drag, startPoint x: 441, startPoint y: 231, endPoint x: 356, endPoint y: 234, distance: 84.5
click at [356, 247] on div "RSS Podcast Email [PERSON_NAME] [EMAIL_ADDRESS][DOMAIN_NAME] [EMAIL_ADDRESS][DO…" at bounding box center [390, 269] width 369 height 45
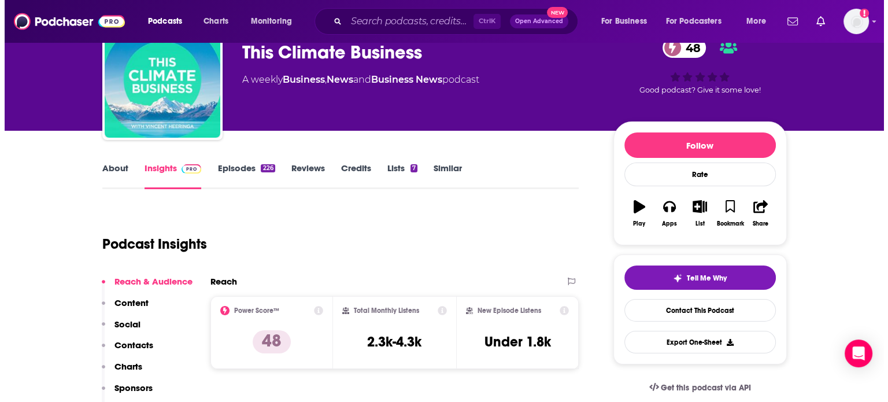
scroll to position [0, 0]
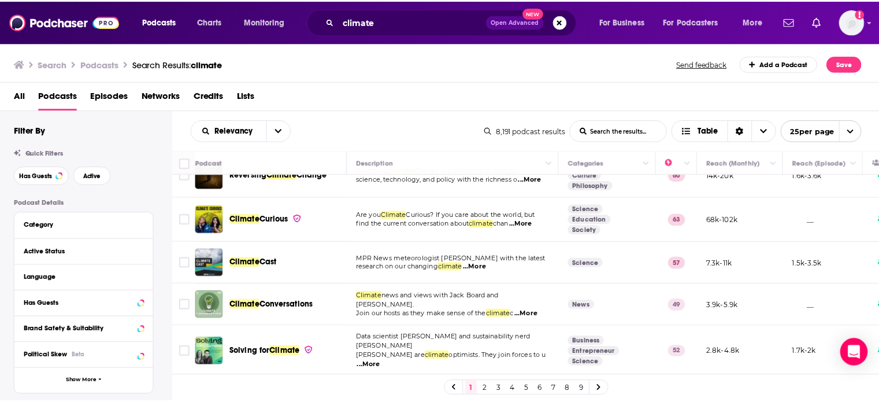
scroll to position [920, 0]
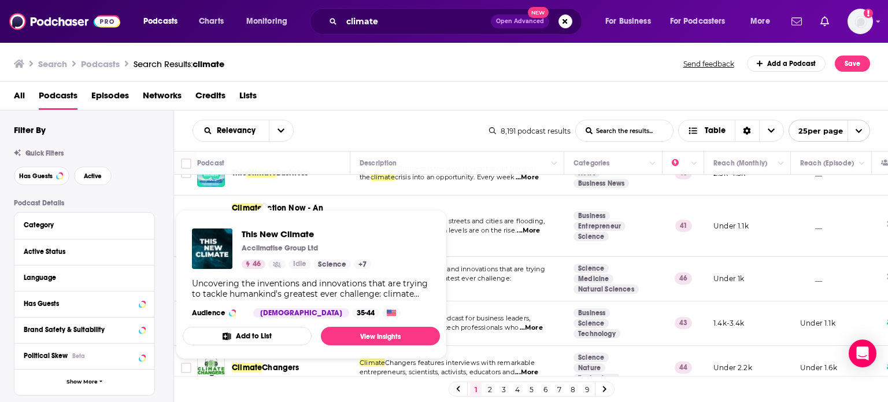
click at [269, 256] on div "This New Climate Acclimatise Group Ltd 46 Idle Science + 7" at bounding box center [307, 248] width 130 height 40
click at [358, 327] on link "View Insights" at bounding box center [380, 336] width 119 height 19
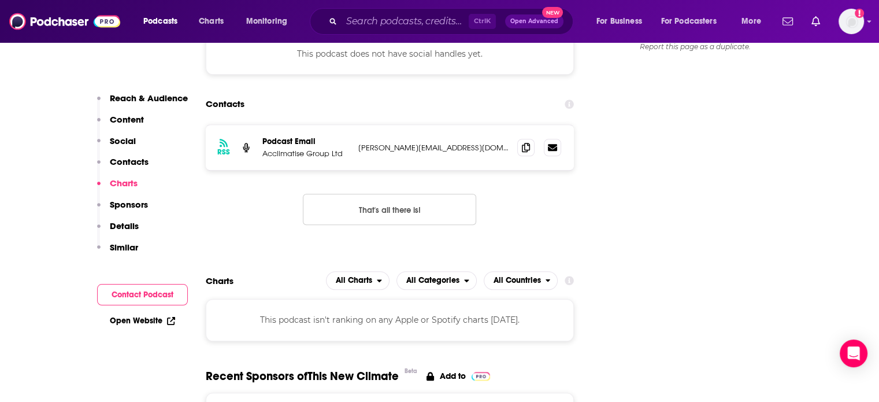
scroll to position [1099, 0]
drag, startPoint x: 463, startPoint y: 99, endPoint x: 357, endPoint y: 94, distance: 105.4
click at [357, 125] on div "RSS Podcast Email Acclimatise Group Ltd [PERSON_NAME][EMAIL_ADDRESS][DOMAIN_NAM…" at bounding box center [390, 147] width 369 height 45
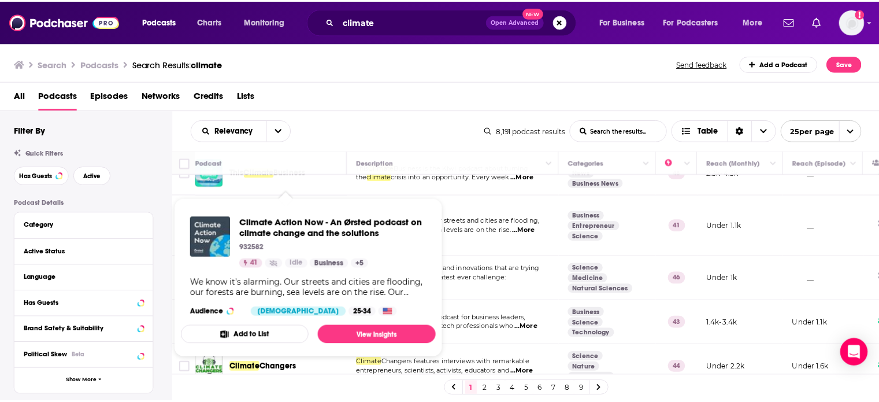
scroll to position [920, 0]
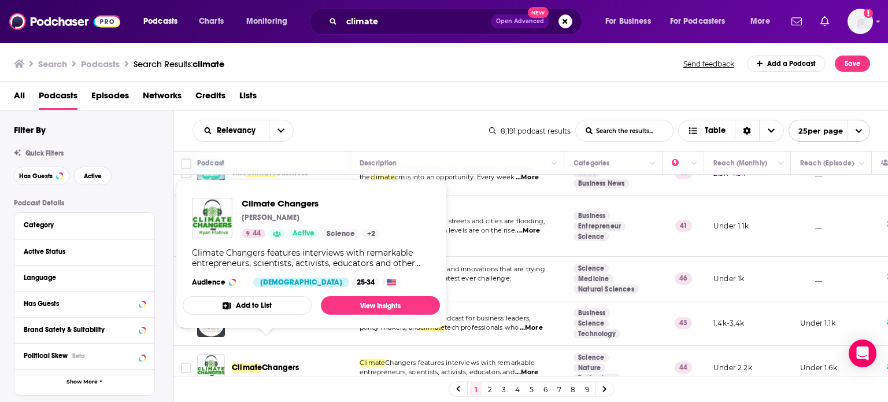
click at [284, 363] on span "Changers" at bounding box center [280, 368] width 37 height 10
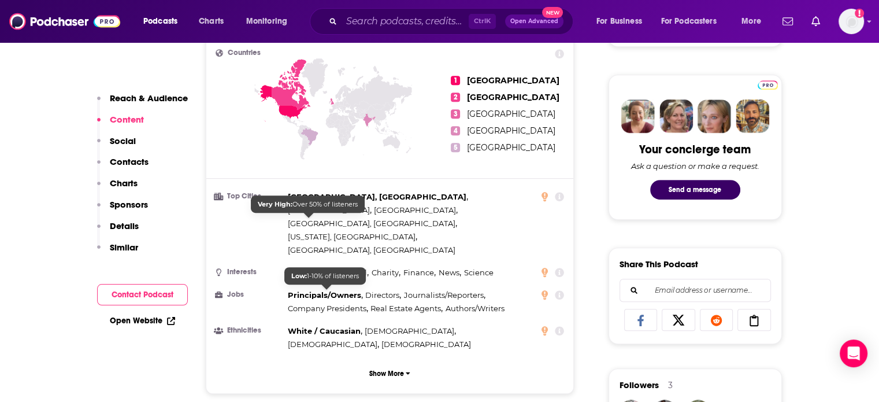
scroll to position [809, 0]
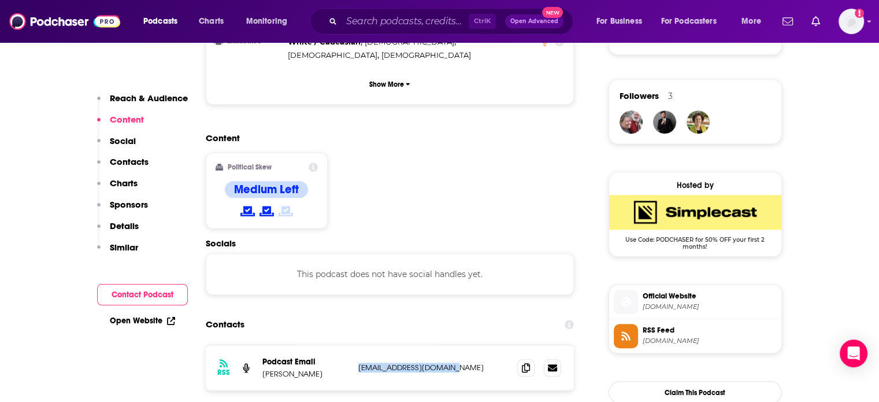
drag, startPoint x: 464, startPoint y: 307, endPoint x: 622, endPoint y: 281, distance: 160.0
click at [358, 345] on div "RSS Podcast Email [PERSON_NAME] [EMAIL_ADDRESS][DOMAIN_NAME] [EMAIL_ADDRESS][DO…" at bounding box center [390, 367] width 369 height 45
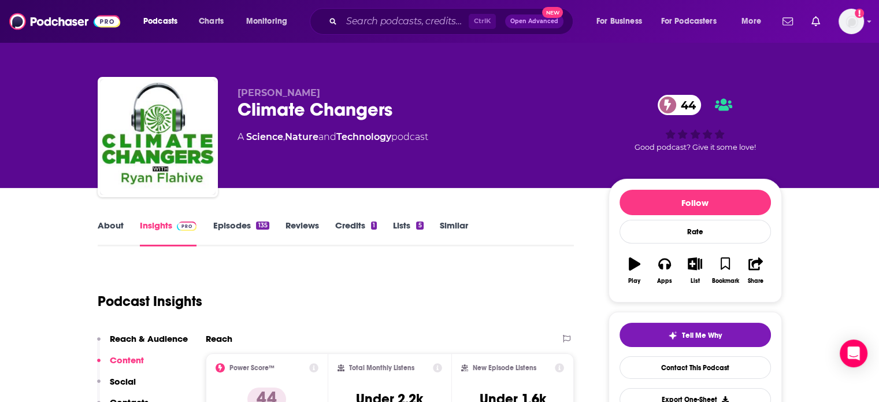
scroll to position [0, 0]
